Goal: Go to known website: Access a specific website the user already knows

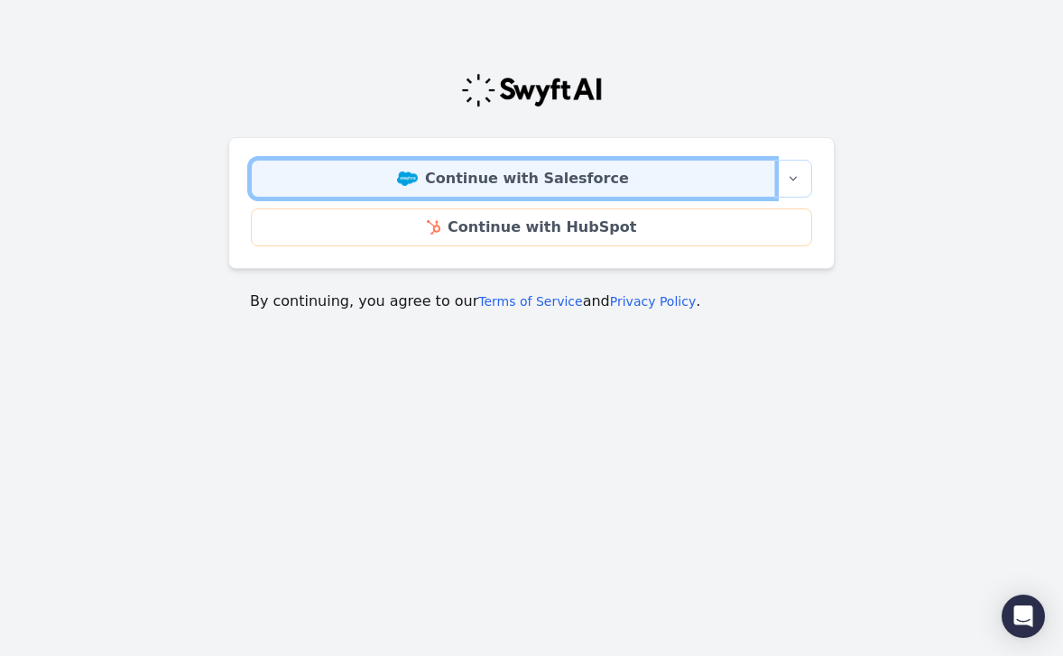
click at [654, 183] on link "Continue with Salesforce" at bounding box center [513, 179] width 524 height 38
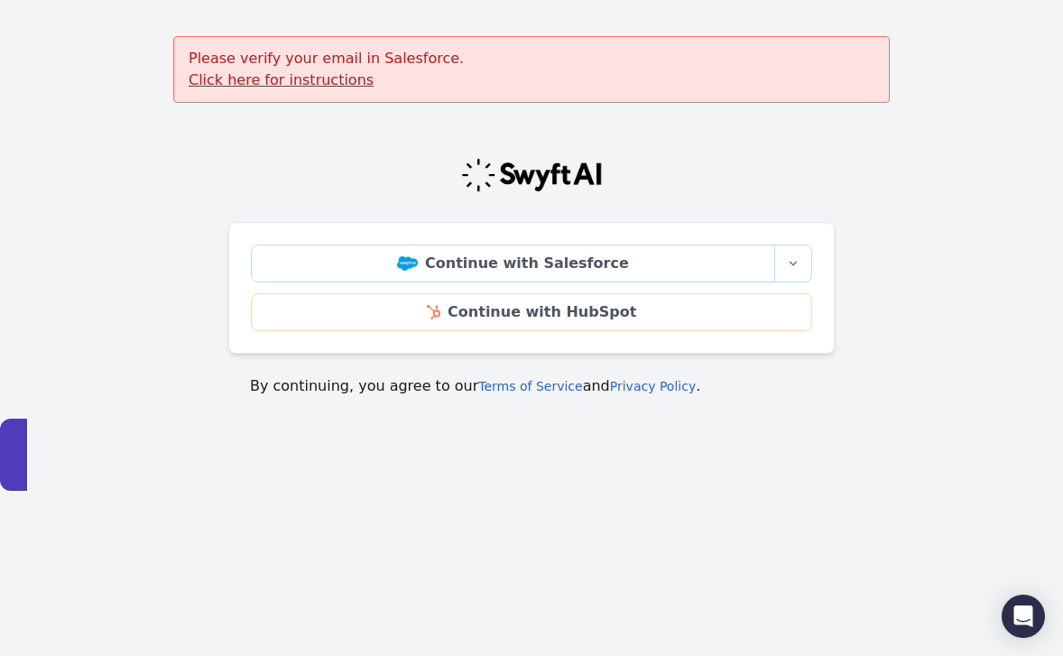
click at [282, 83] on u "Click here for instructions" at bounding box center [281, 79] width 185 height 17
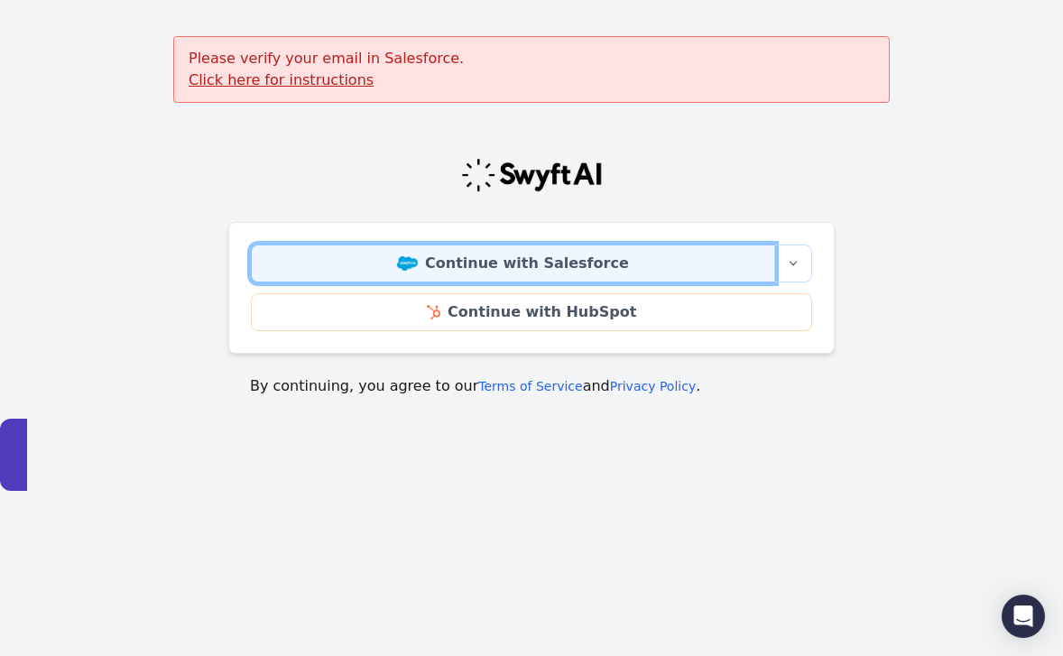
click at [589, 265] on link "Continue with Salesforce" at bounding box center [513, 264] width 524 height 38
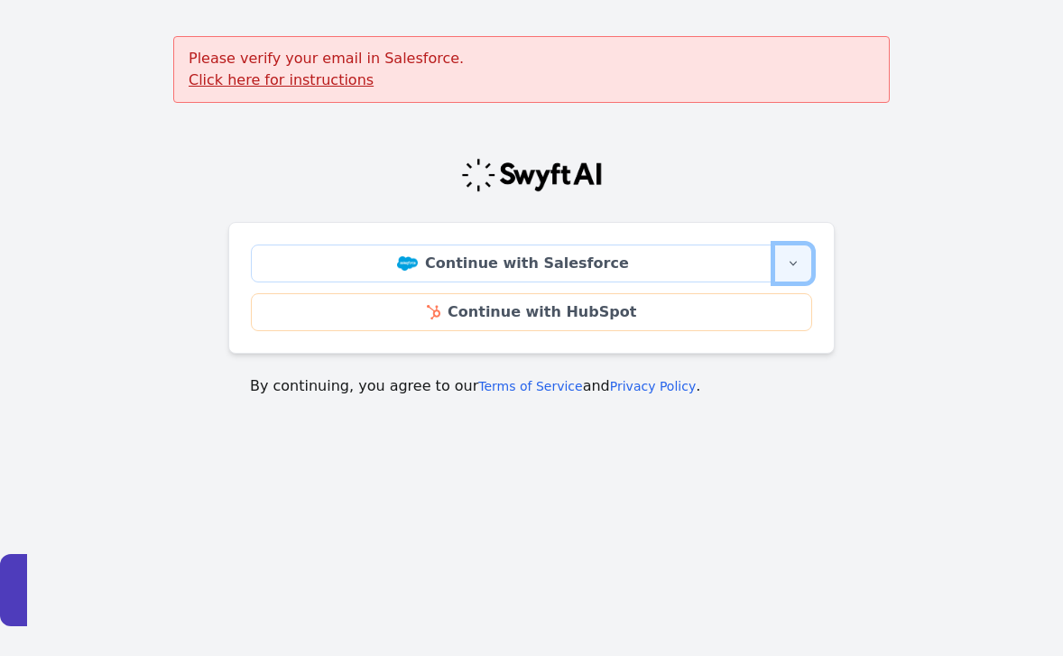
click at [806, 263] on button "More sign-in options" at bounding box center [793, 264] width 38 height 38
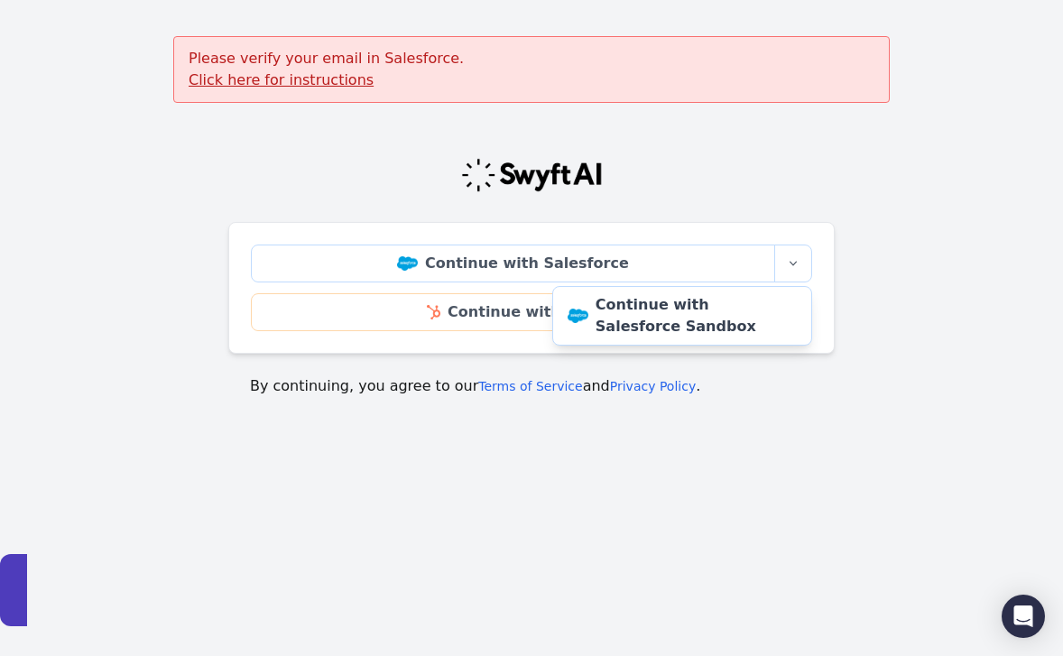
click at [910, 242] on main "Please verify your email in Salesforce. Click here for instructions Continue wi…" at bounding box center [531, 227] width 1063 height 383
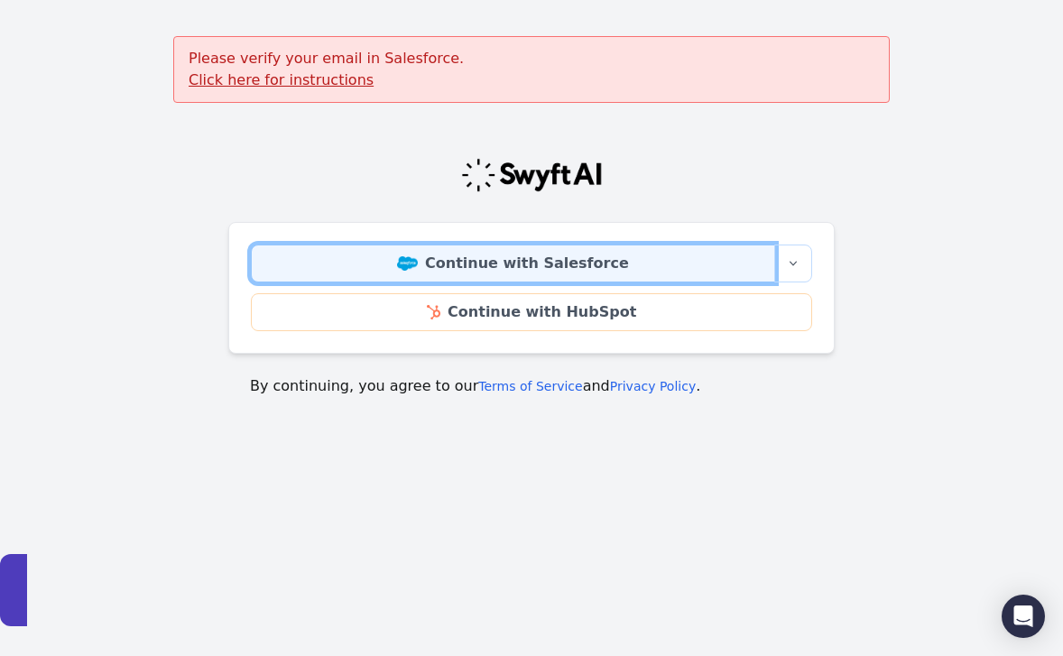
click at [588, 251] on link "Continue with Salesforce" at bounding box center [513, 264] width 524 height 38
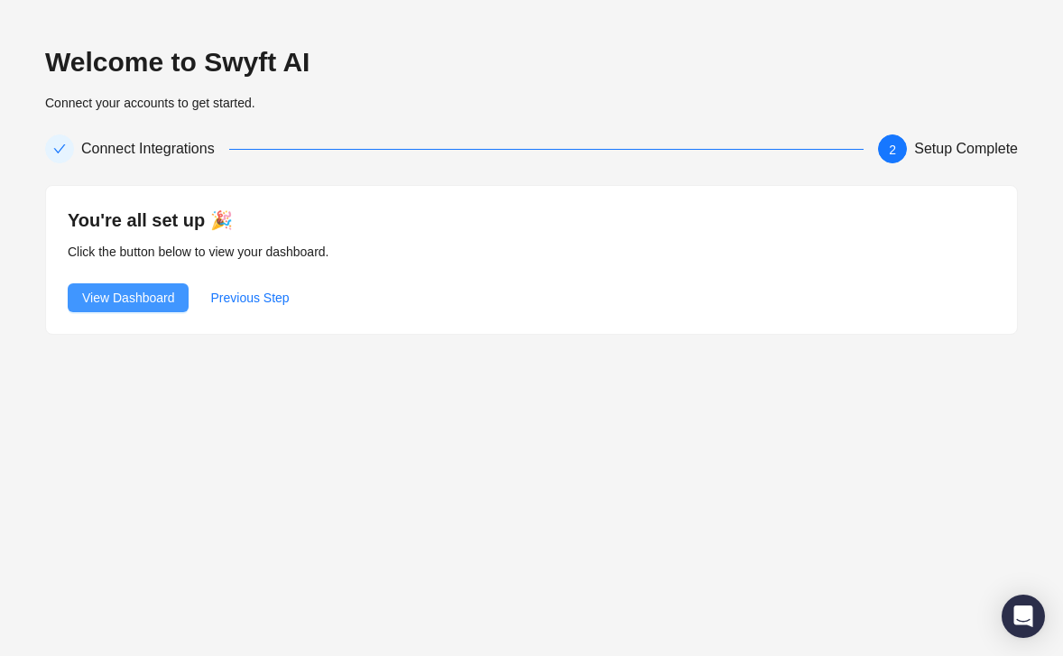
click at [148, 302] on span "View Dashboard" at bounding box center [128, 298] width 92 height 20
